Goal: Check status: Check status

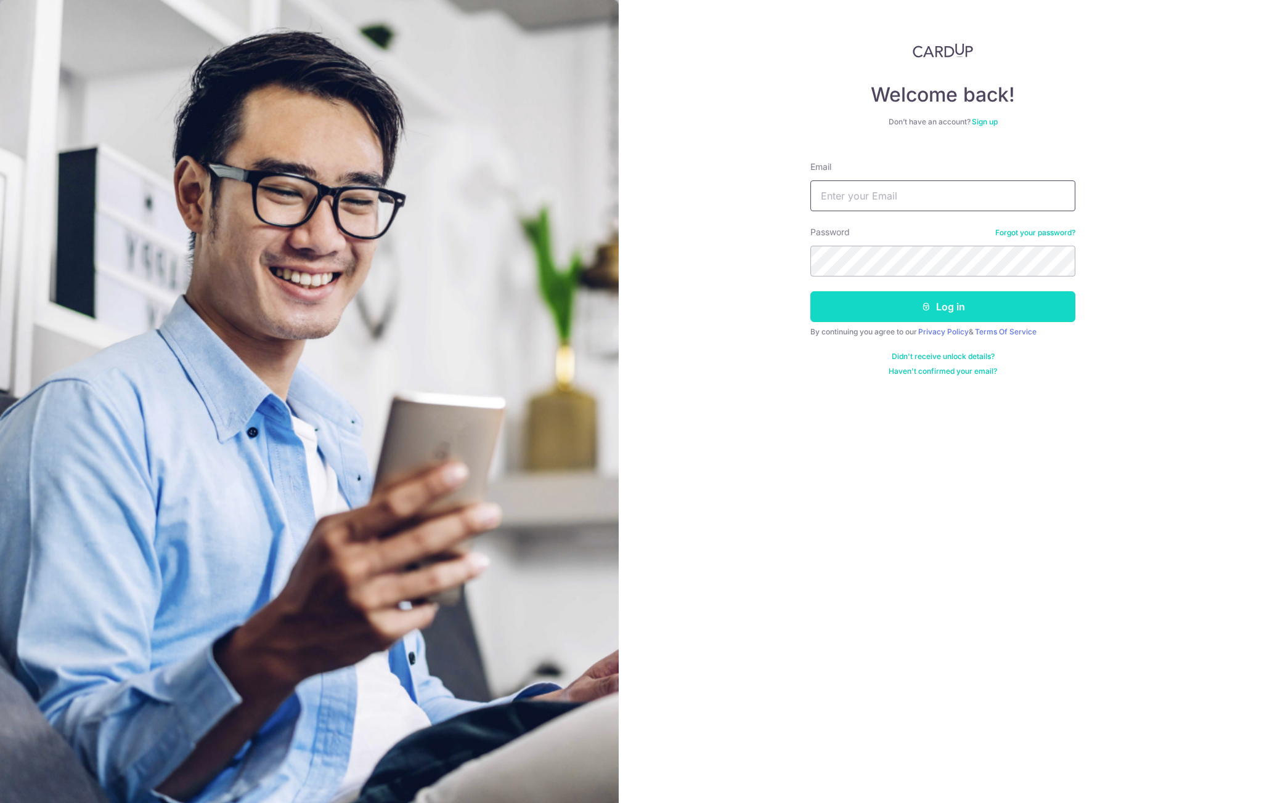
type input "[EMAIL_ADDRESS][DOMAIN_NAME]"
click at [872, 314] on button "Log in" at bounding box center [942, 306] width 265 height 31
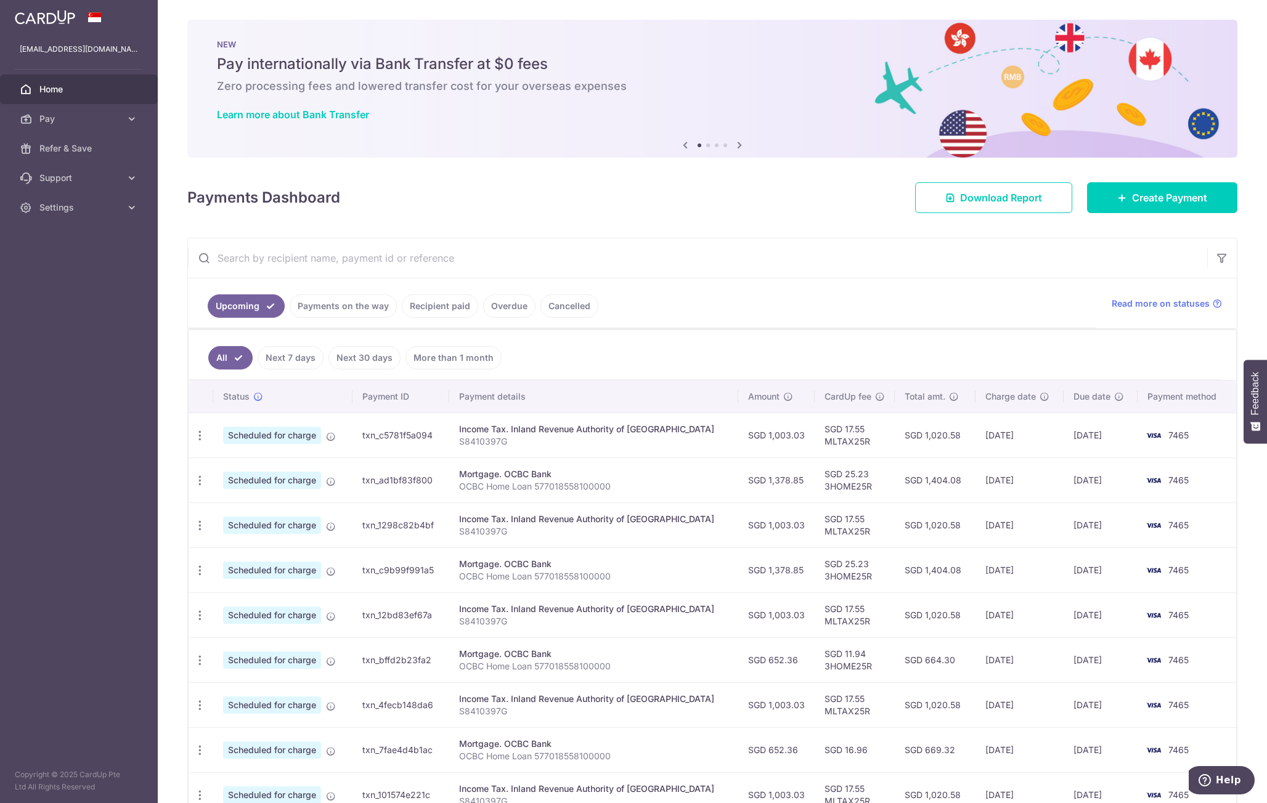
click at [288, 263] on input "text" at bounding box center [697, 257] width 1019 height 39
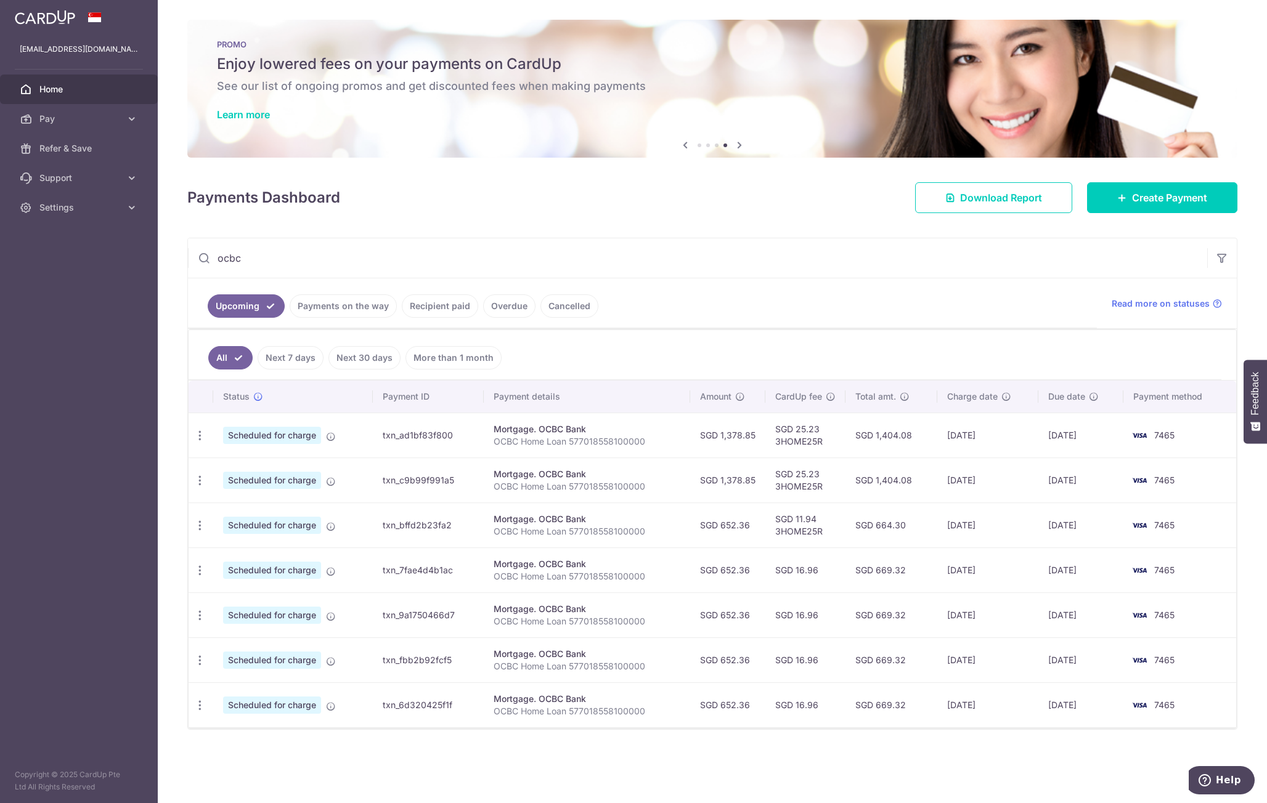
type input "ocbc"
click at [439, 304] on link "Recipient paid" at bounding box center [440, 306] width 76 height 23
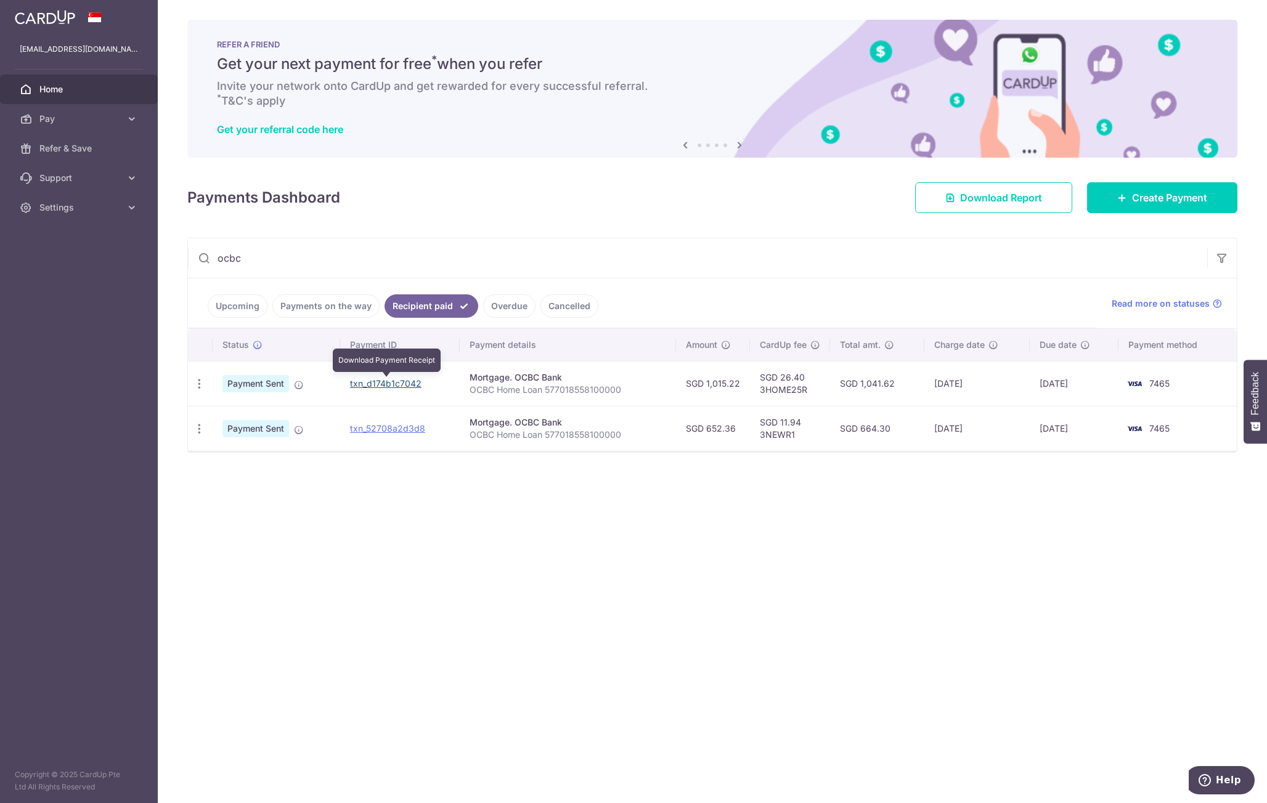
drag, startPoint x: 381, startPoint y: 381, endPoint x: 677, endPoint y: 62, distance: 435.1
click at [381, 381] on link "txn_d174b1c7042" at bounding box center [385, 383] width 71 height 10
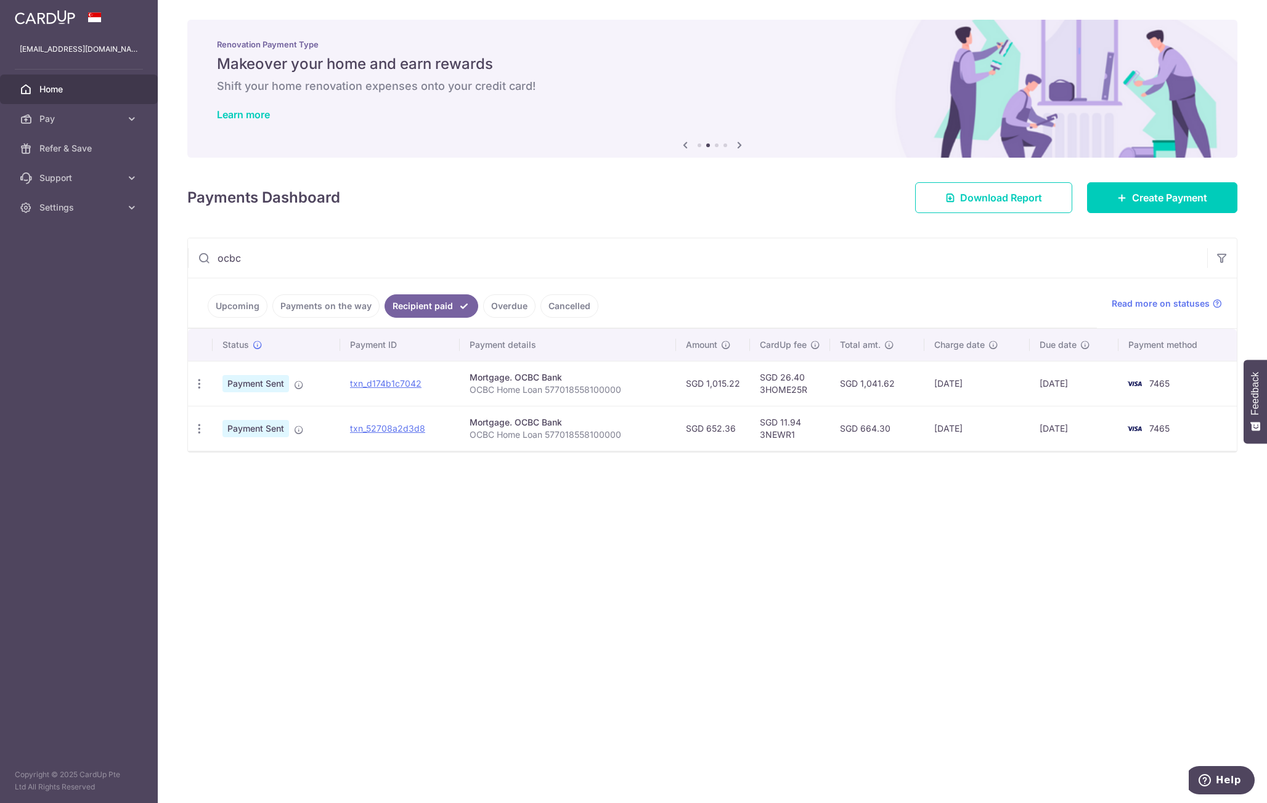
click at [236, 307] on link "Upcoming" at bounding box center [238, 306] width 60 height 23
